Goal: Use online tool/utility

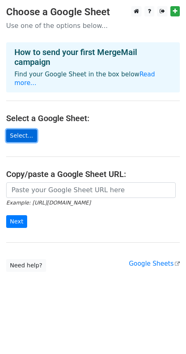
click at [19, 129] on link "Select..." at bounding box center [21, 135] width 31 height 13
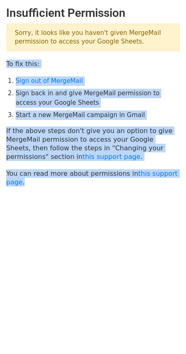
drag, startPoint x: 43, startPoint y: 187, endPoint x: -10, endPoint y: 59, distance: 139.0
click at [0, 59] on html "Insufficient Permission Sorry, it looks like you haven't given MergeMail permis…" at bounding box center [93, 177] width 186 height 354
copy main "To fix this: Sign out of MergeMail Sign back in and give MergeMail permission t…"
click at [67, 207] on body "Insufficient Permission Sorry, it looks like you haven't given MergeMail permis…" at bounding box center [93, 117] width 186 height 222
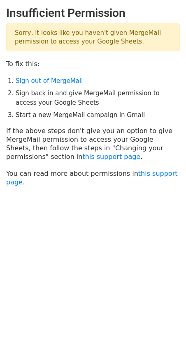
click at [95, 196] on body "Insufficient Permission Sorry, it looks like you haven't given MergeMail permis…" at bounding box center [93, 117] width 186 height 222
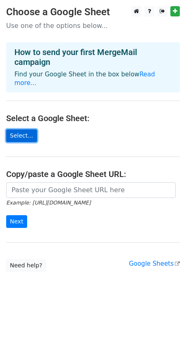
click at [22, 129] on link "Select..." at bounding box center [21, 135] width 31 height 13
